Goal: Task Accomplishment & Management: Manage account settings

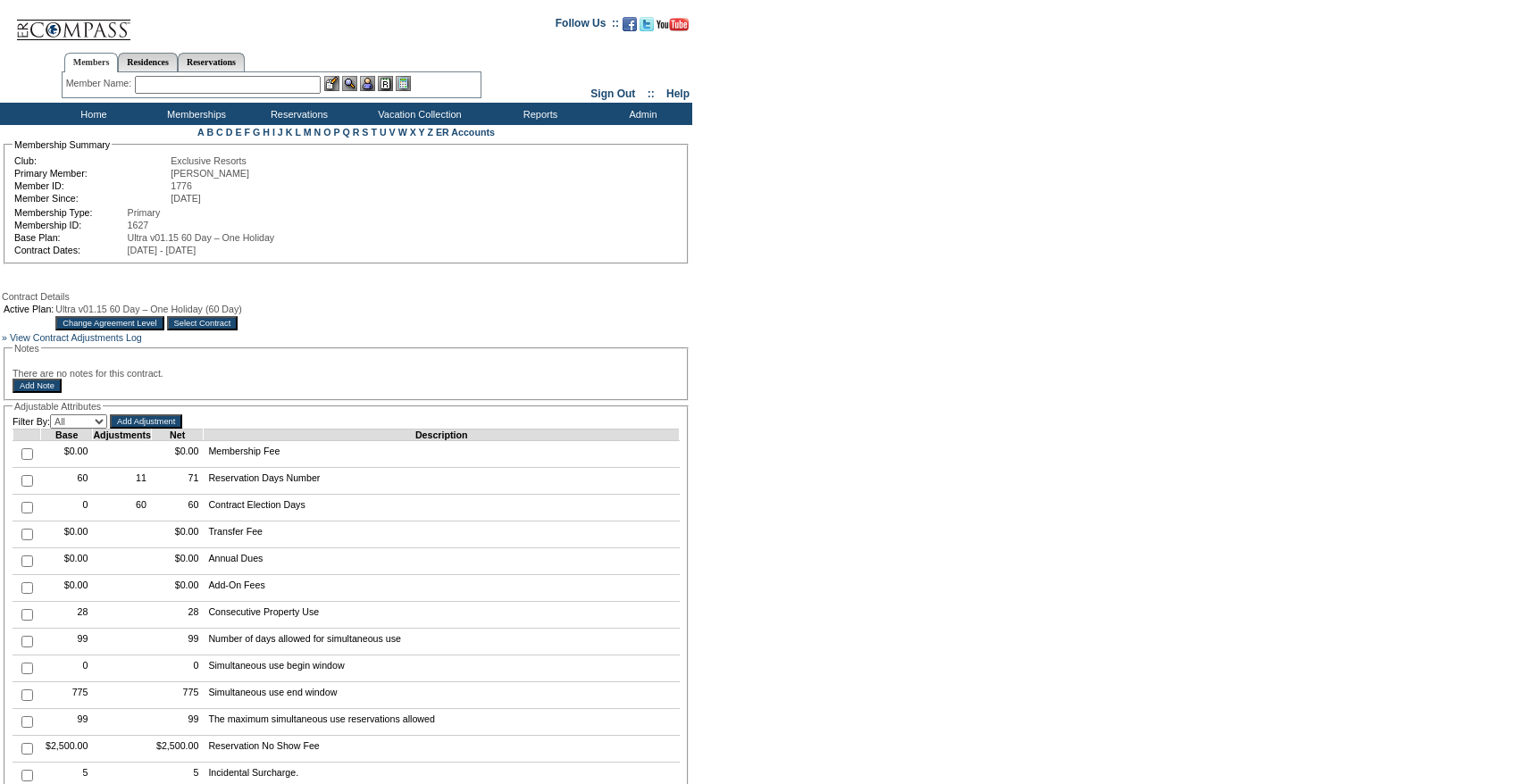
click at [26, 487] on input "checkbox" at bounding box center [27, 480] width 11 height 11
checkbox input "true"
click at [152, 429] on input "Add Adjustment" at bounding box center [146, 421] width 72 height 14
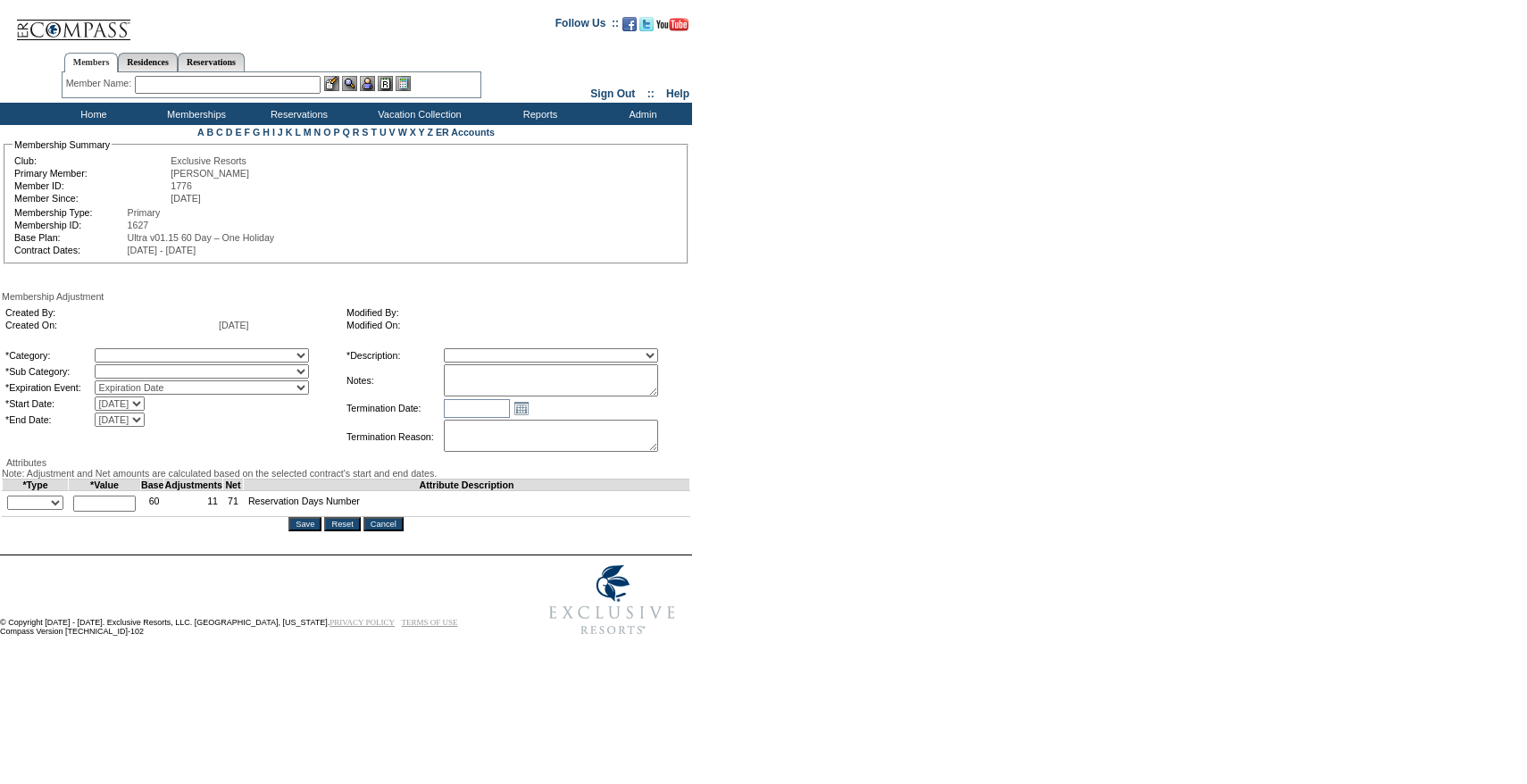
click at [171, 351] on select "A La Carte Days Contract Election Days Converted Days Coronavirus Other Referra…" at bounding box center [201, 355] width 214 height 14
select select "1064"
click at [131, 351] on select "A La Carte Days Contract Election Days Converted Days Coronavirus Other Referra…" at bounding box center [201, 355] width 214 height 14
select select "1071"
click at [131, 368] on select "Reserved Rollover Account" at bounding box center [201, 371] width 214 height 14
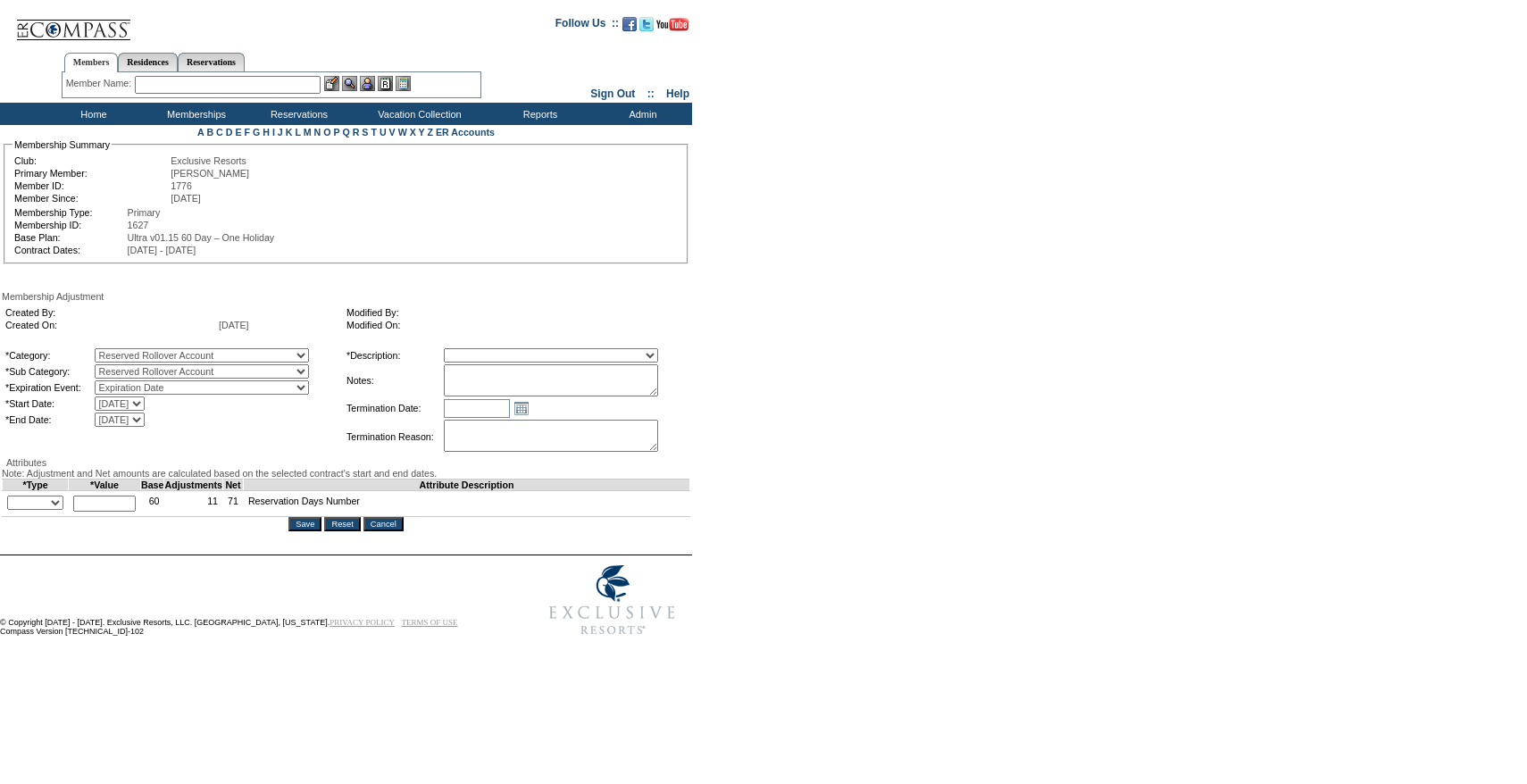
click at [511, 358] on select "Membership/Transfer Fee Adjustment Membership Fee Adjustment Add-On Fee Adjustm…" at bounding box center [550, 355] width 214 height 14
click at [477, 351] on select "Membership/Transfer Fee Adjustment Membership Fee Adjustment Add-On Fee Adjustm…" at bounding box center [550, 355] width 214 height 14
click at [513, 355] on select "Membership/Transfer Fee Adjustment Membership Fee Adjustment Add-On Fee Adjustm…" at bounding box center [550, 355] width 214 height 14
select select "275"
click at [477, 351] on select "Membership/Transfer Fee Adjustment Membership Fee Adjustment Add-On Fee Adjustm…" at bounding box center [550, 355] width 214 height 14
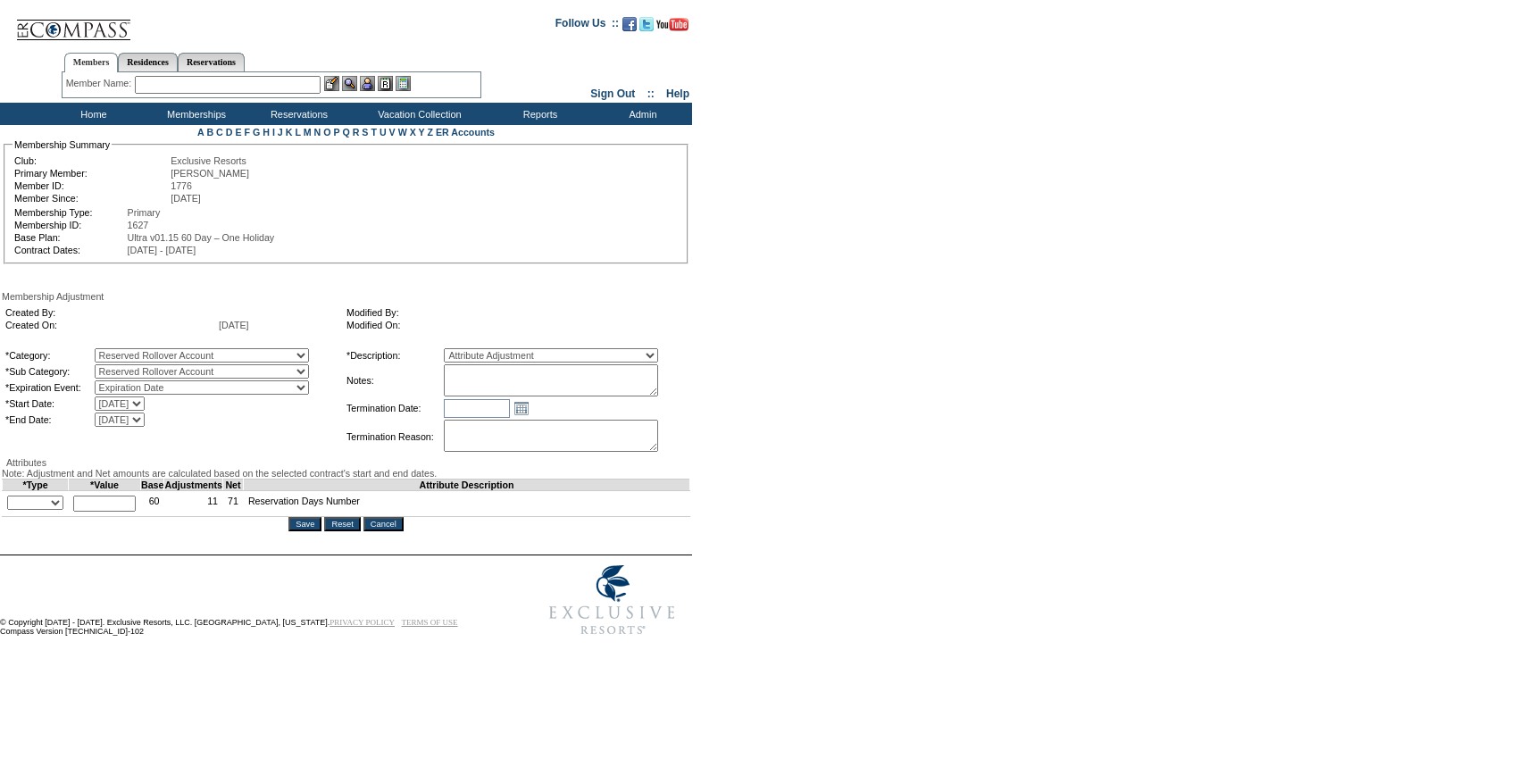
click at [498, 389] on textarea at bounding box center [550, 380] width 214 height 32
paste textarea "Per Nick Cary's case 9/2/25, moving 2 days from RR account to 24/25 to cover ov…"
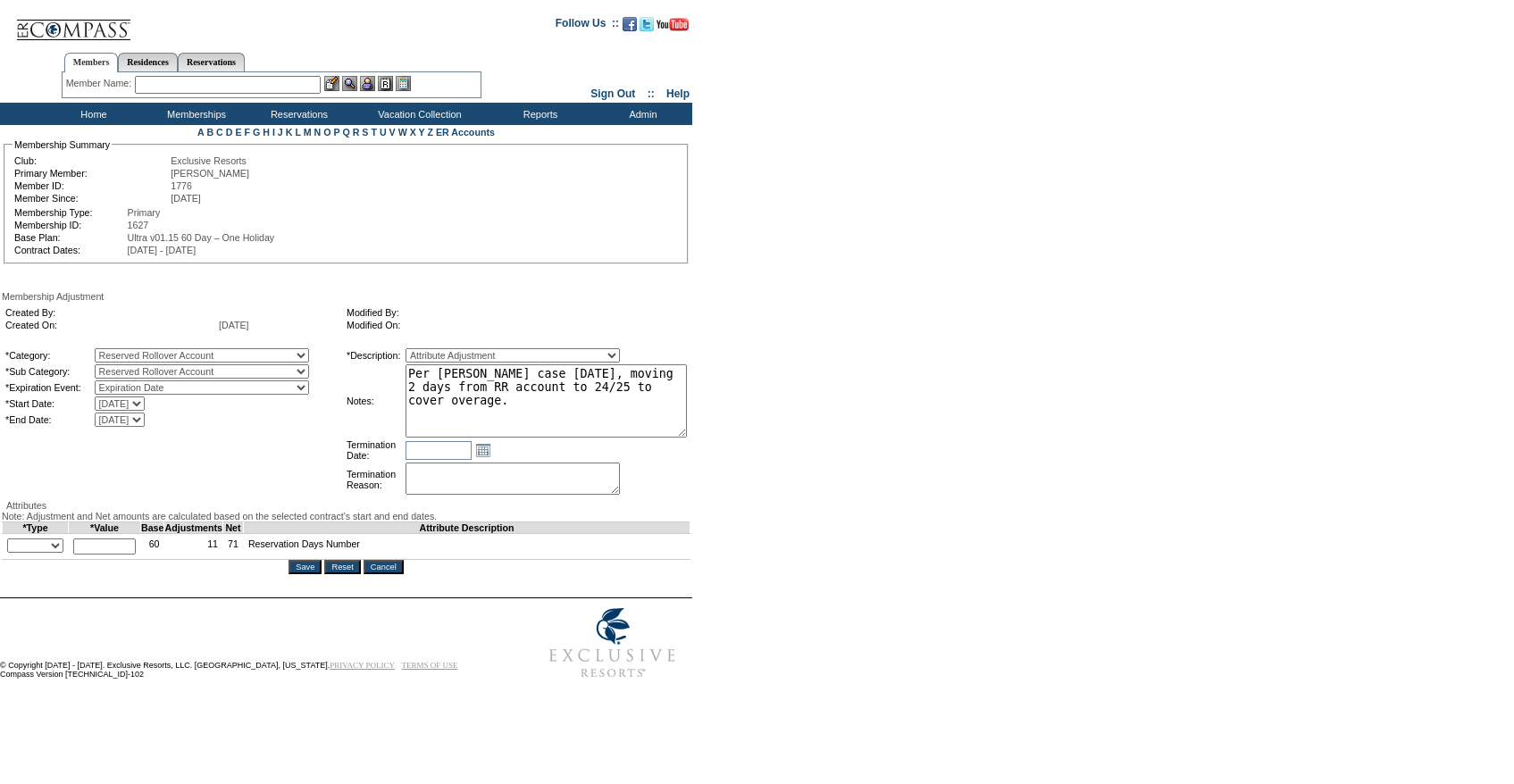
drag, startPoint x: 686, startPoint y: 398, endPoint x: 753, endPoint y: 438, distance: 78.0
click at [753, 438] on form "Follow Us ::" at bounding box center [753, 346] width 1507 height 683
type textarea "Per Nick Cary's case 9/2/25, moving 2 days from RR account to 24/25 to cover ov…"
click at [47, 552] on select "+ - Override" at bounding box center [36, 545] width 56 height 14
select select "1"
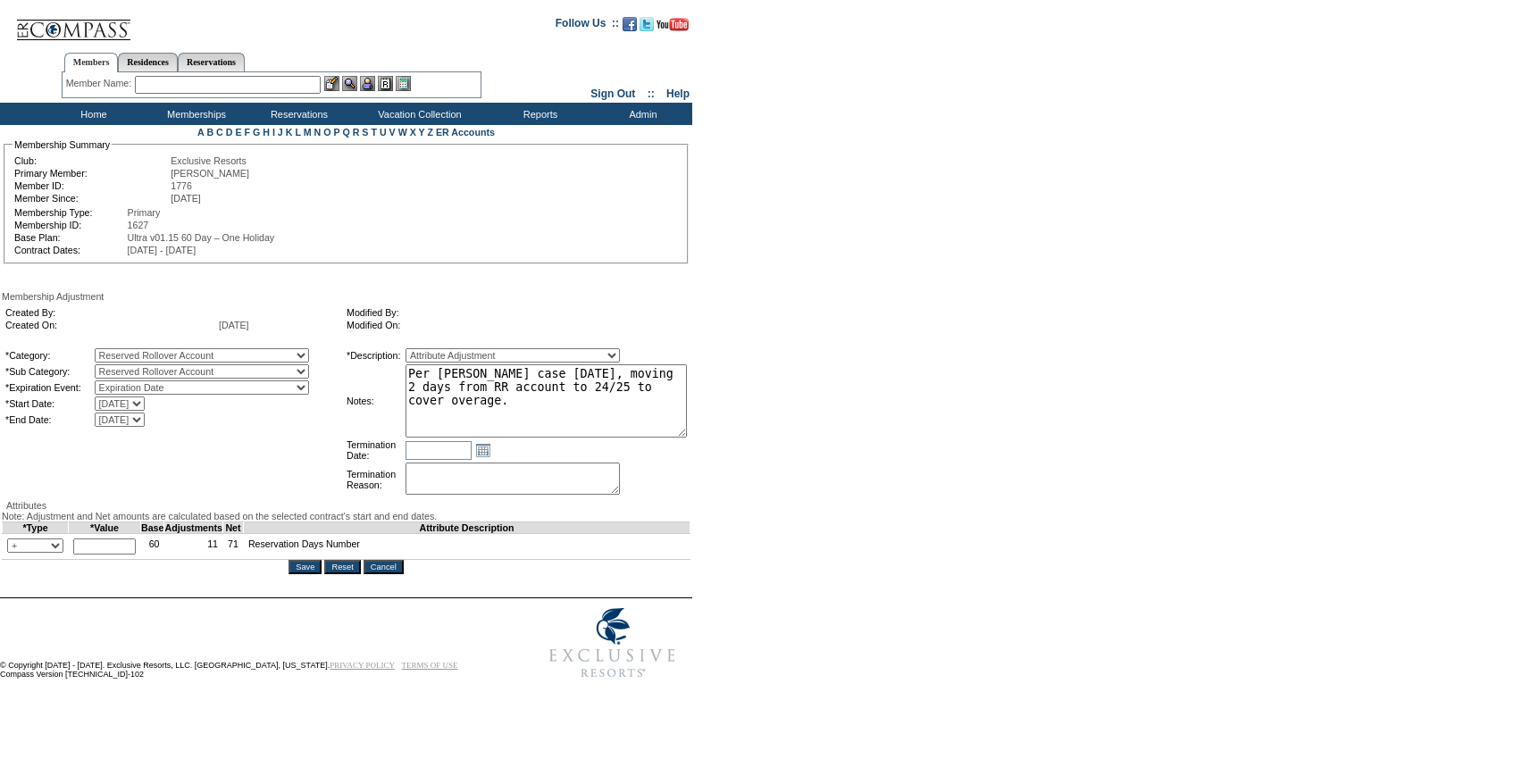
click at [11, 552] on select "+ - Override" at bounding box center [36, 545] width 56 height 14
click at [122, 554] on input "text" at bounding box center [104, 546] width 63 height 16
type input "2"
click at [370, 506] on div "Membership Adjustment Created By: Created On: 9/2/2025 Modified By: Modified On…" at bounding box center [346, 432] width 689 height 283
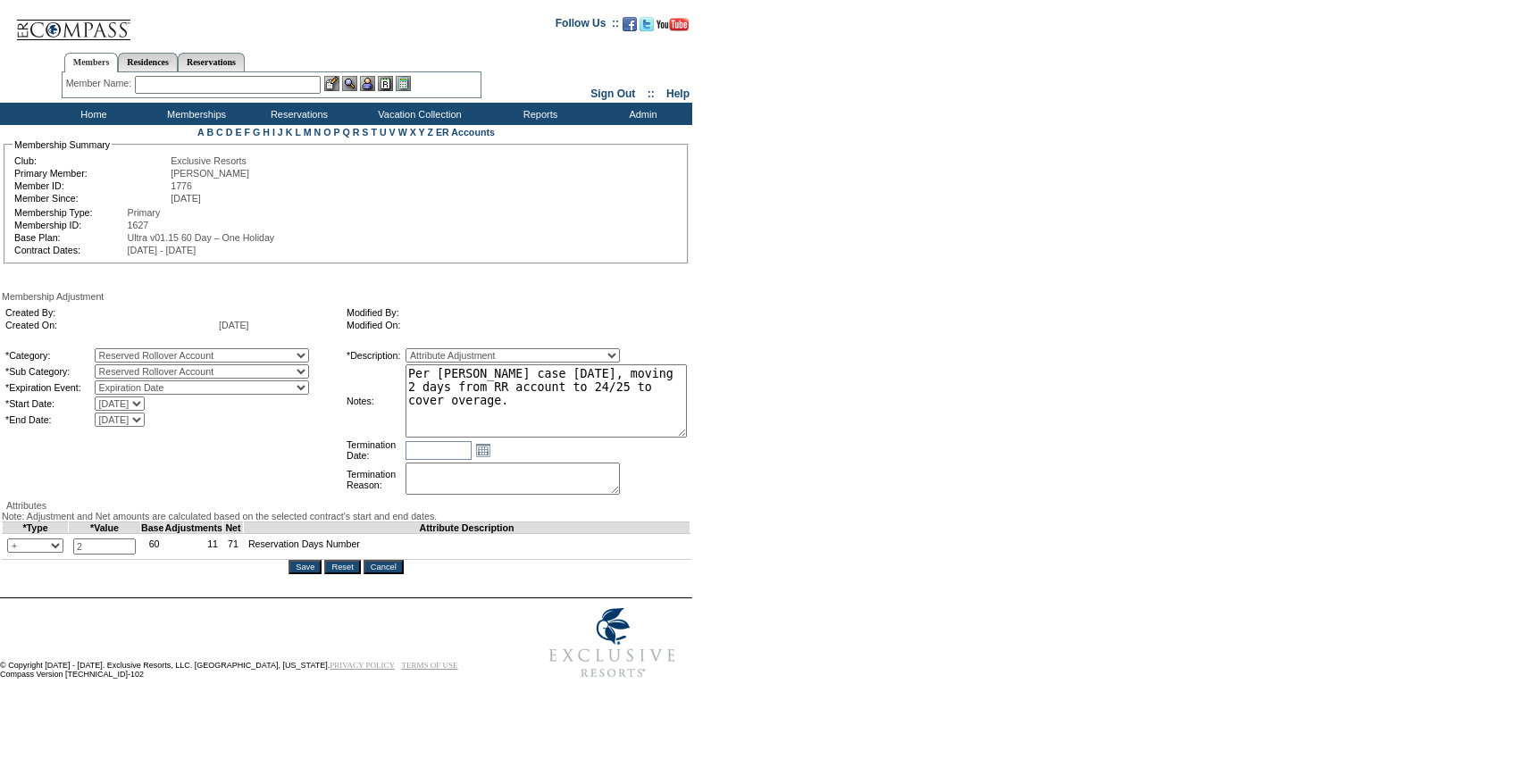
click at [533, 412] on textarea "Per Nick Cary's case 9/2/25, moving 2 days from RR account to 24/25 to cover ov…" at bounding box center [546, 401] width 281 height 73
click at [805, 430] on form "Follow Us ::" at bounding box center [753, 346] width 1507 height 683
click at [308, 574] on input "Save" at bounding box center [305, 566] width 33 height 14
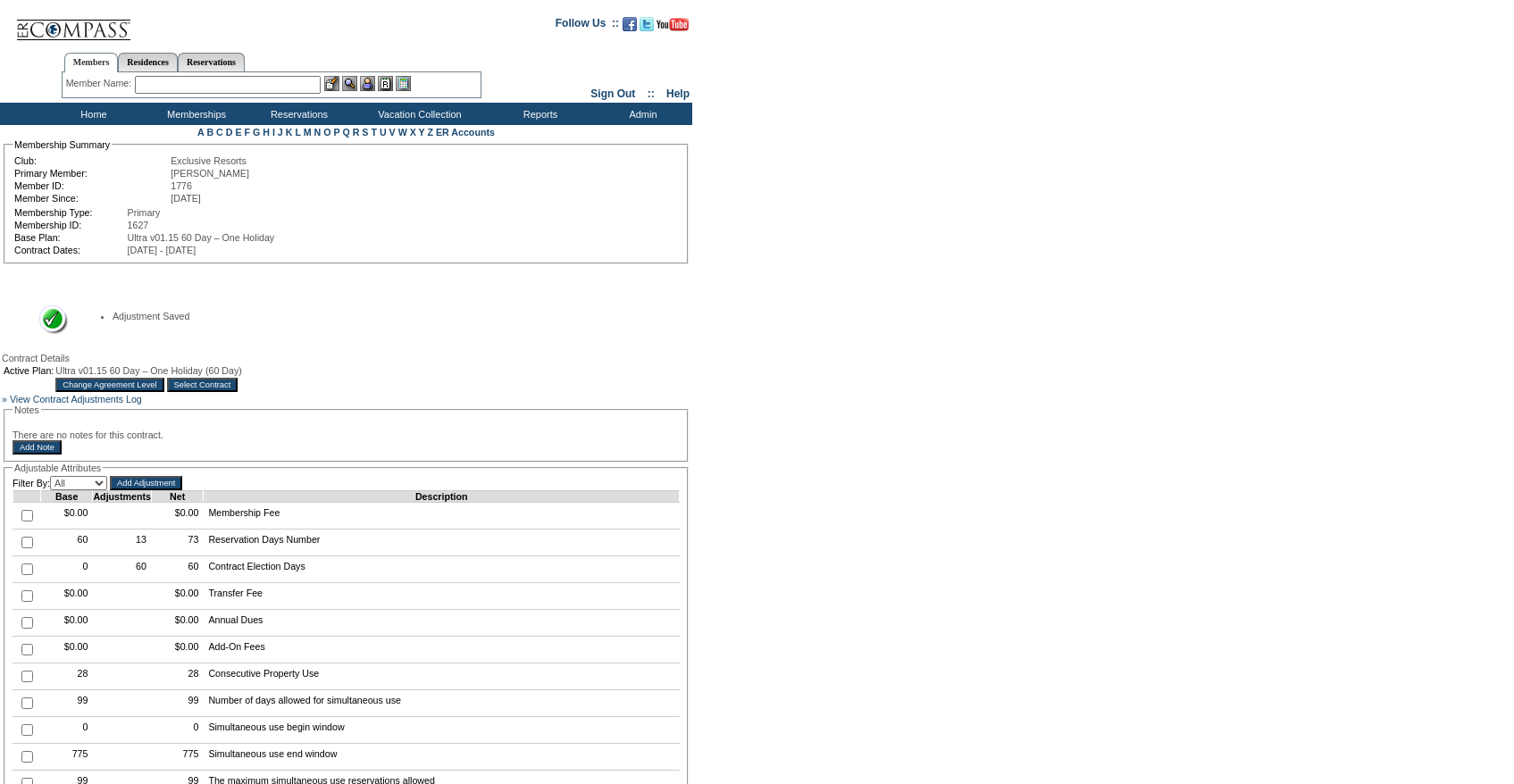
click at [223, 86] on input "text" at bounding box center [227, 84] width 186 height 18
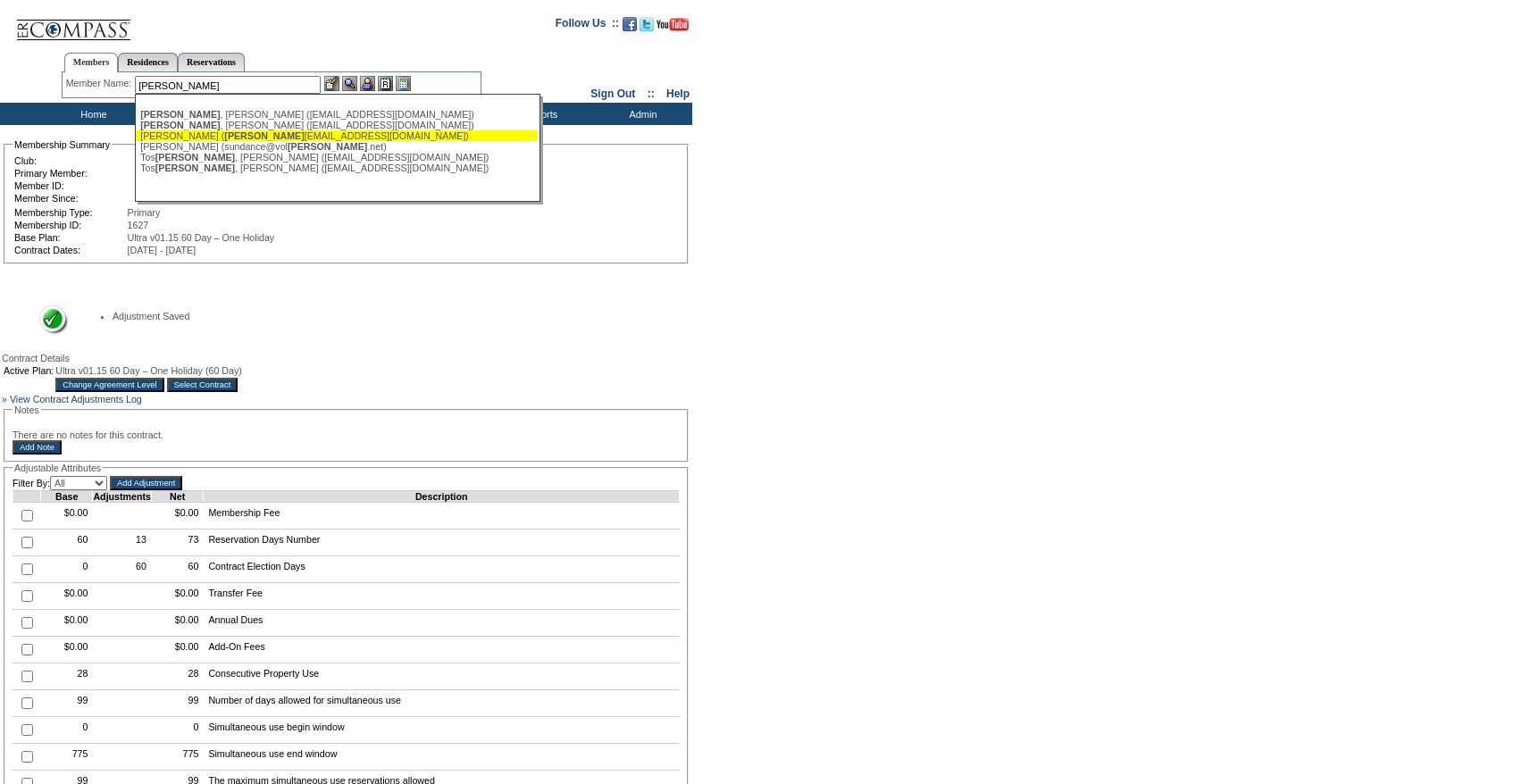
click at [229, 128] on div "Cano , Servando (servandocano@msn.com)" at bounding box center [336, 124] width 393 height 10
type input "Cano, Servando (servandocano@msn.com)"
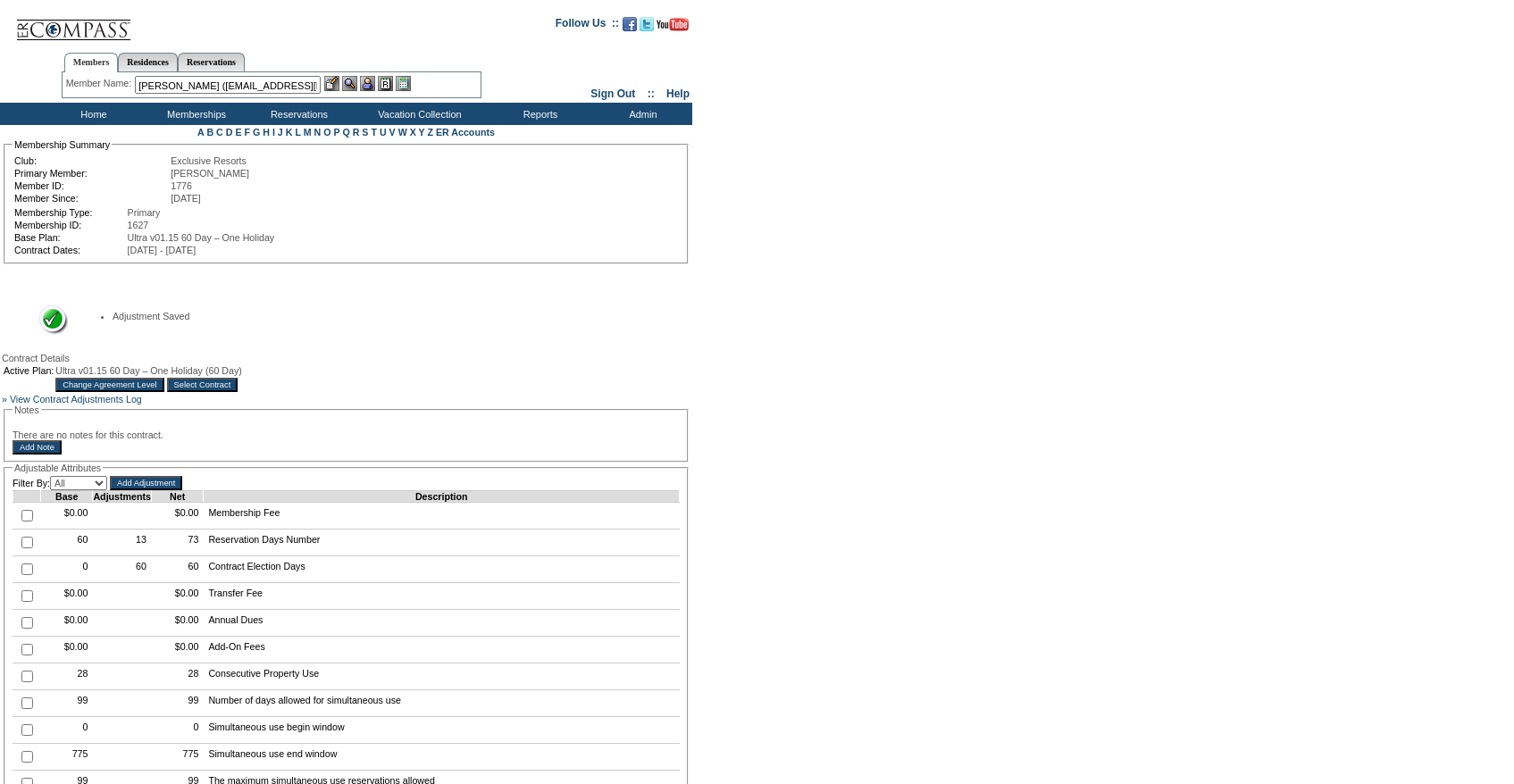
click at [373, 82] on img at bounding box center [367, 83] width 15 height 15
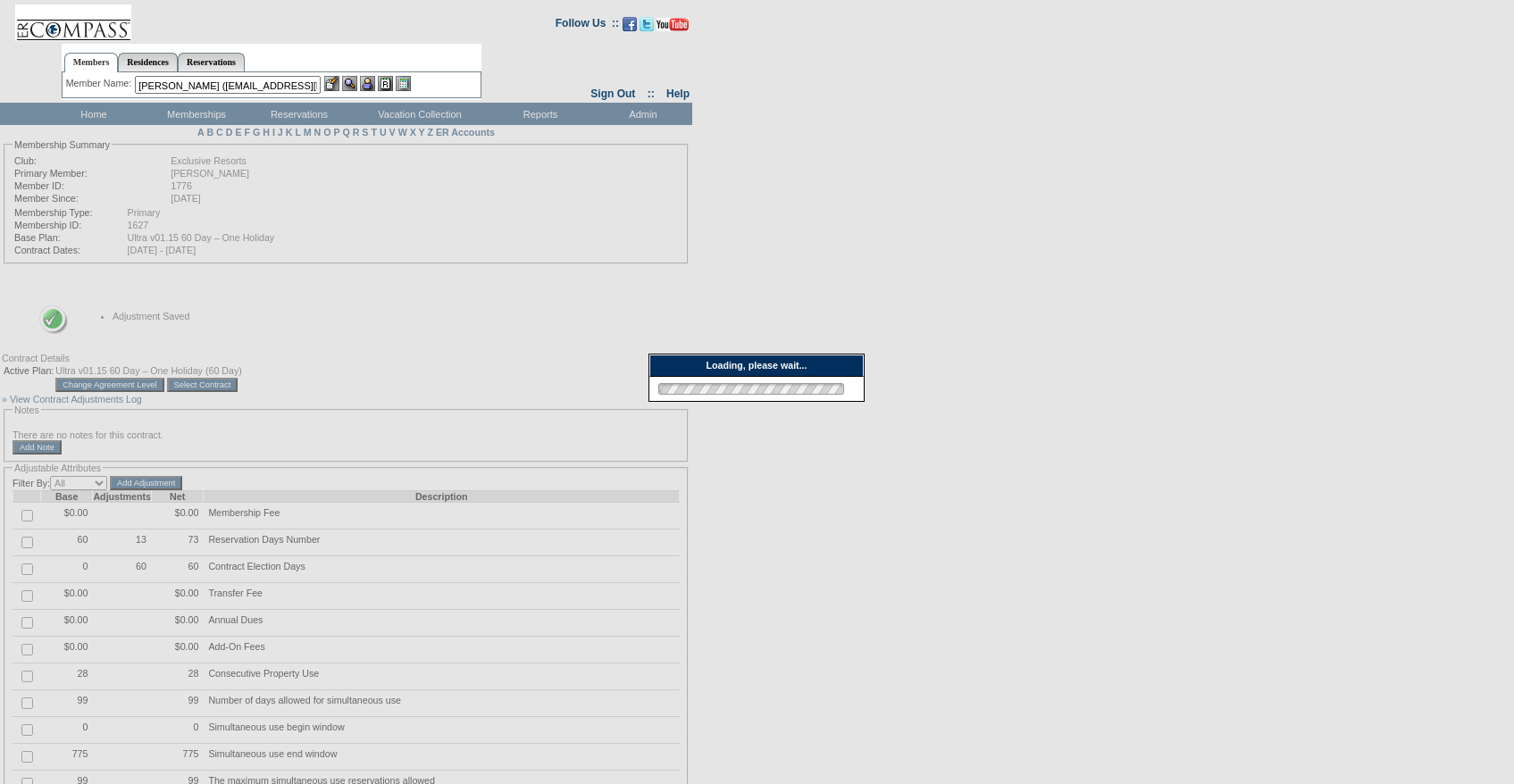
click at [339, 82] on img at bounding box center [332, 83] width 15 height 15
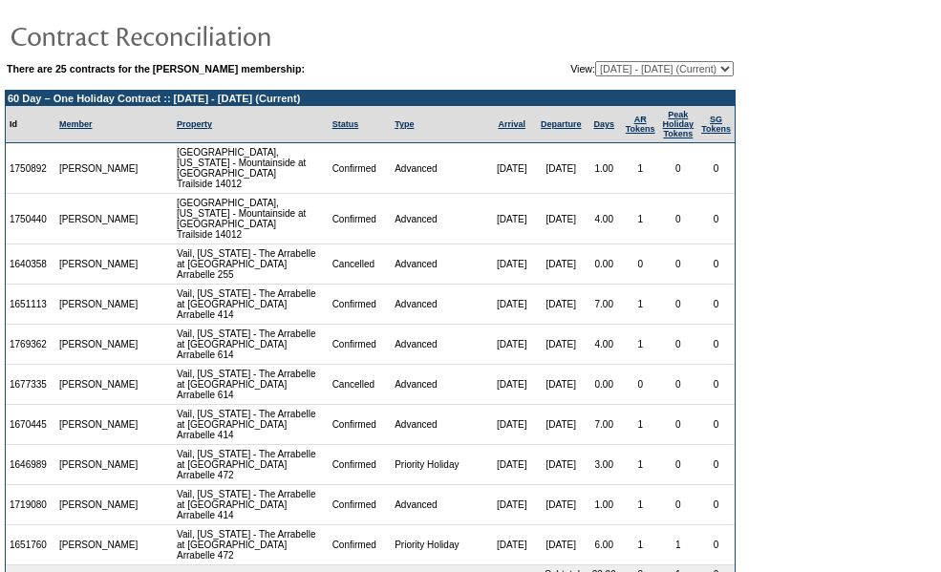
scroll to position [30, 0]
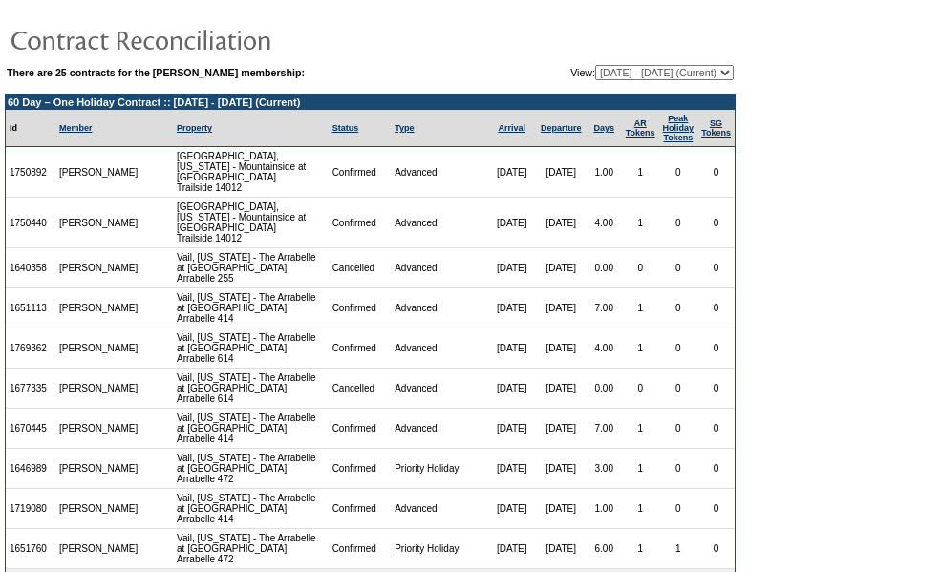
click at [655, 65] on select "[DATE] - [DATE] [DATE] - [DATE] [DATE] - [DATE] [DATE] - [DATE] [DATE] - [DATE]…" at bounding box center [664, 72] width 139 height 15
select select "122095"
click at [595, 65] on select "[DATE] - [DATE] [DATE] - [DATE] [DATE] - [DATE] [DATE] - [DATE] [DATE] - [DATE]…" at bounding box center [664, 72] width 139 height 15
